Goal: Find specific page/section: Find specific page/section

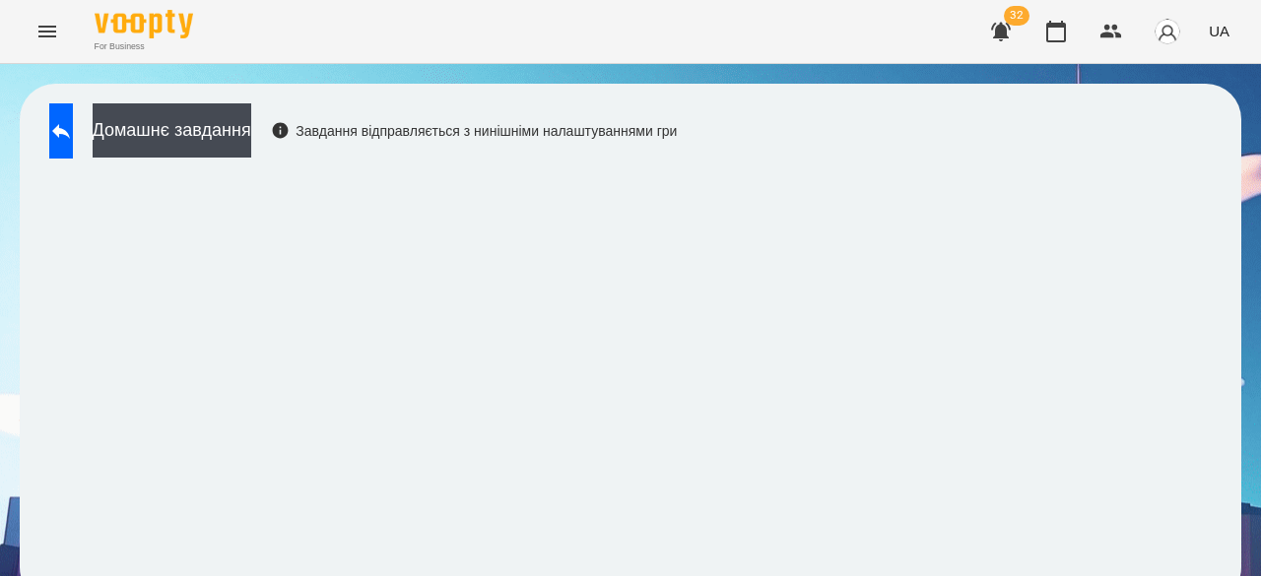
scroll to position [2, 0]
click at [118, 29] on img at bounding box center [144, 24] width 99 height 29
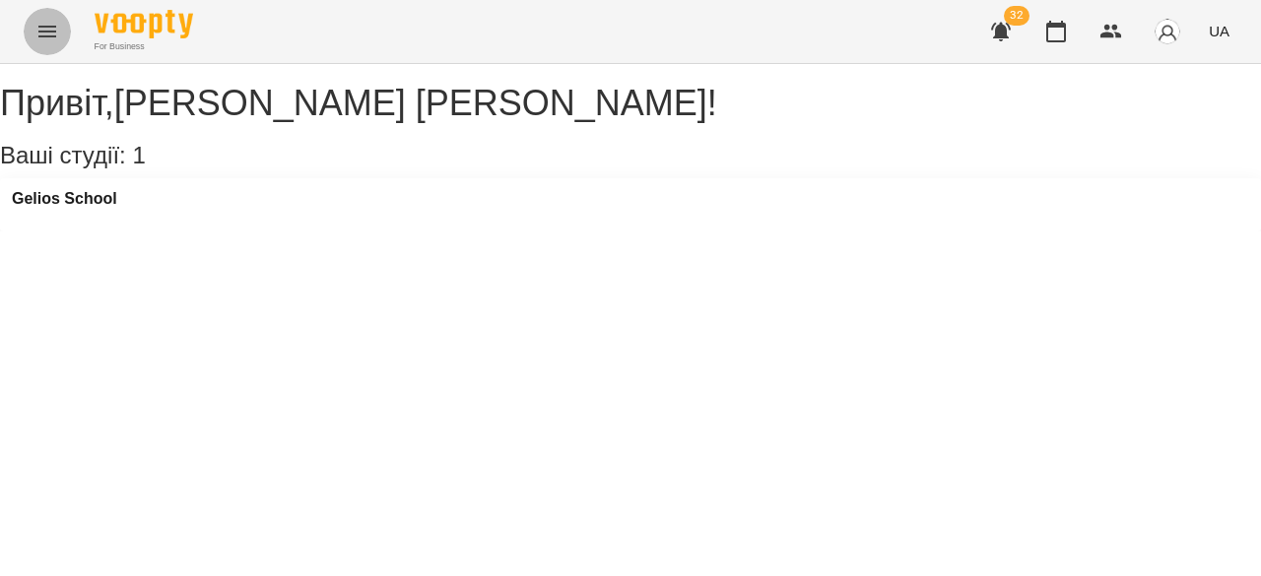
click at [51, 35] on icon "Menu" at bounding box center [47, 32] width 18 height 12
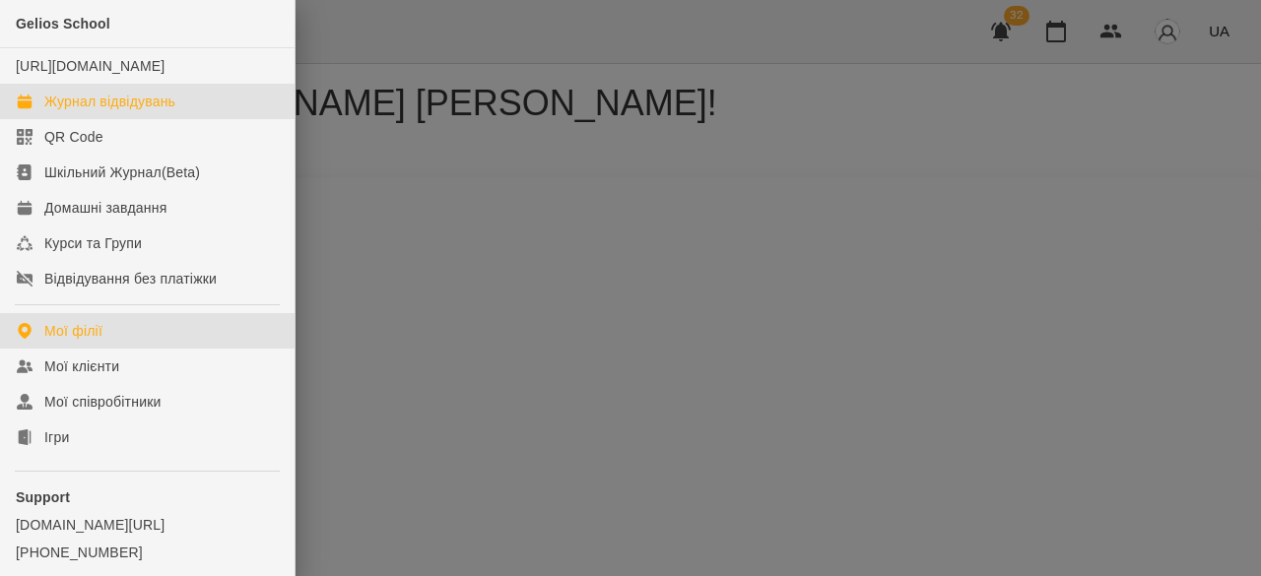
click at [85, 111] on div "Журнал відвідувань" at bounding box center [109, 102] width 131 height 20
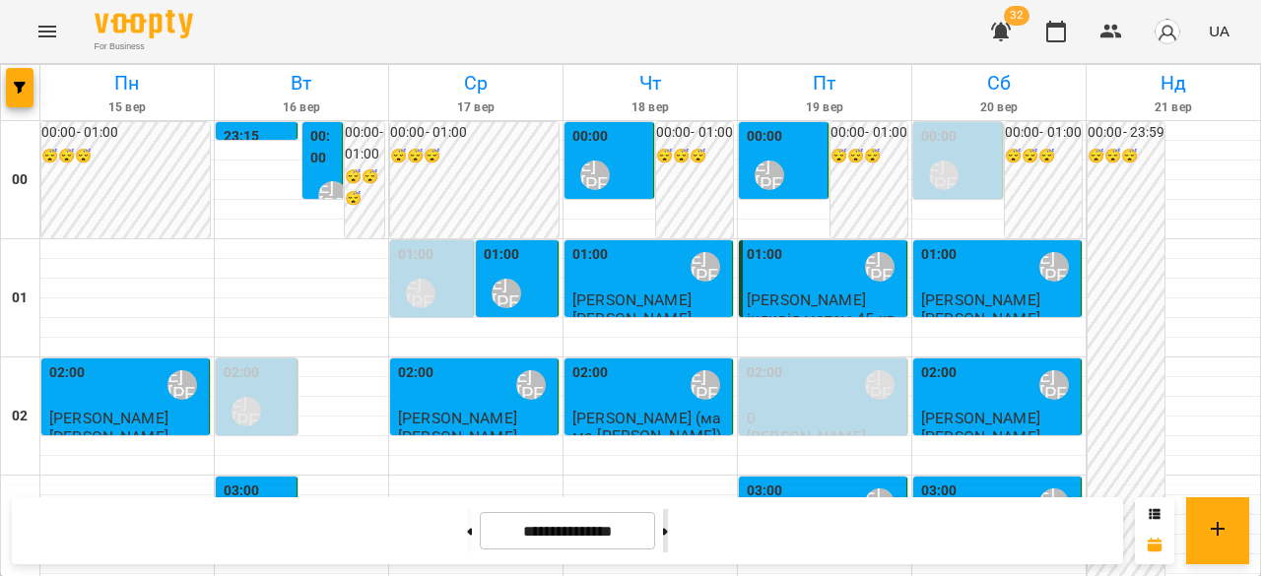
click at [668, 538] on button at bounding box center [665, 530] width 5 height 43
type input "**********"
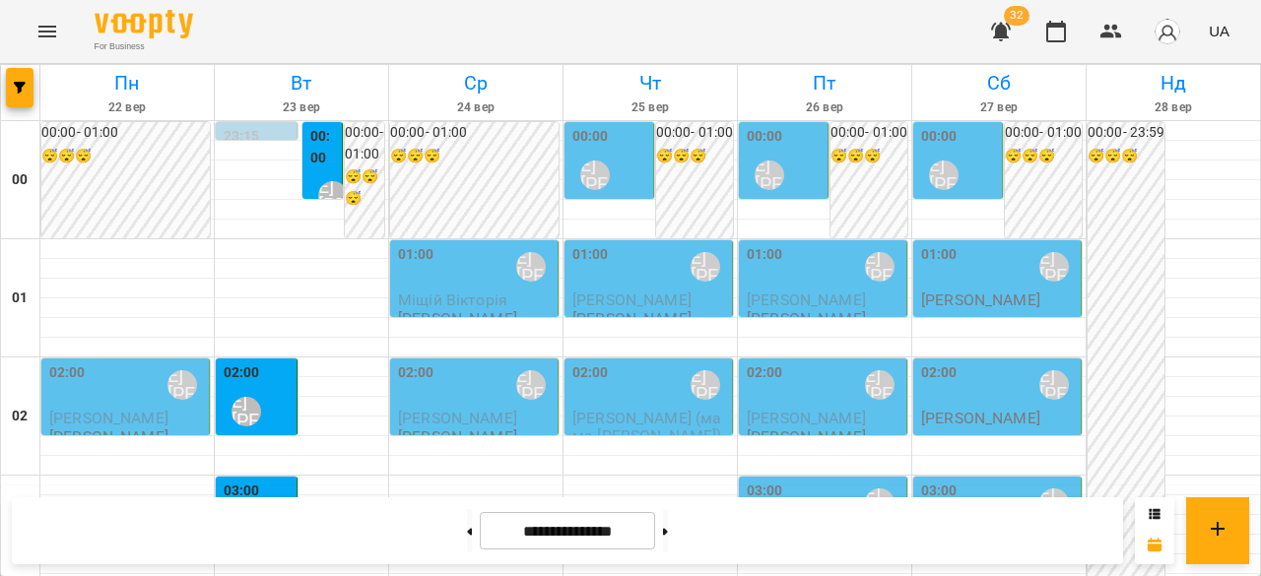
click at [810, 161] on div "00:00 [PERSON_NAME] [PERSON_NAME]" at bounding box center [785, 162] width 77 height 72
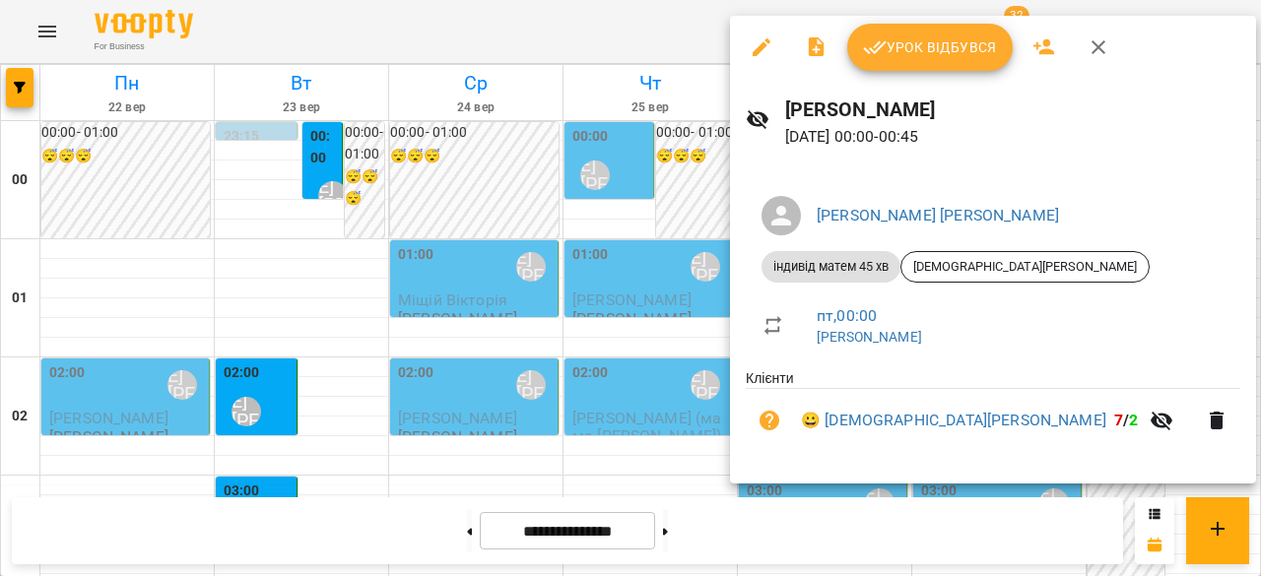
click at [272, 305] on div at bounding box center [630, 288] width 1261 height 576
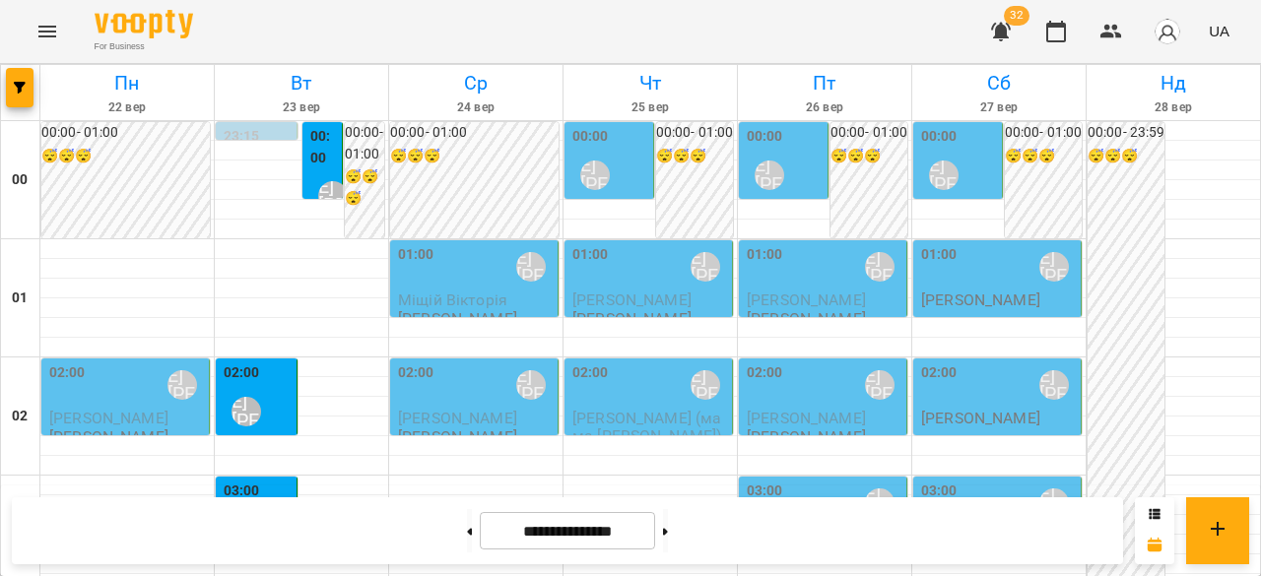
scroll to position [197, 0]
